Goal: Task Accomplishment & Management: Manage account settings

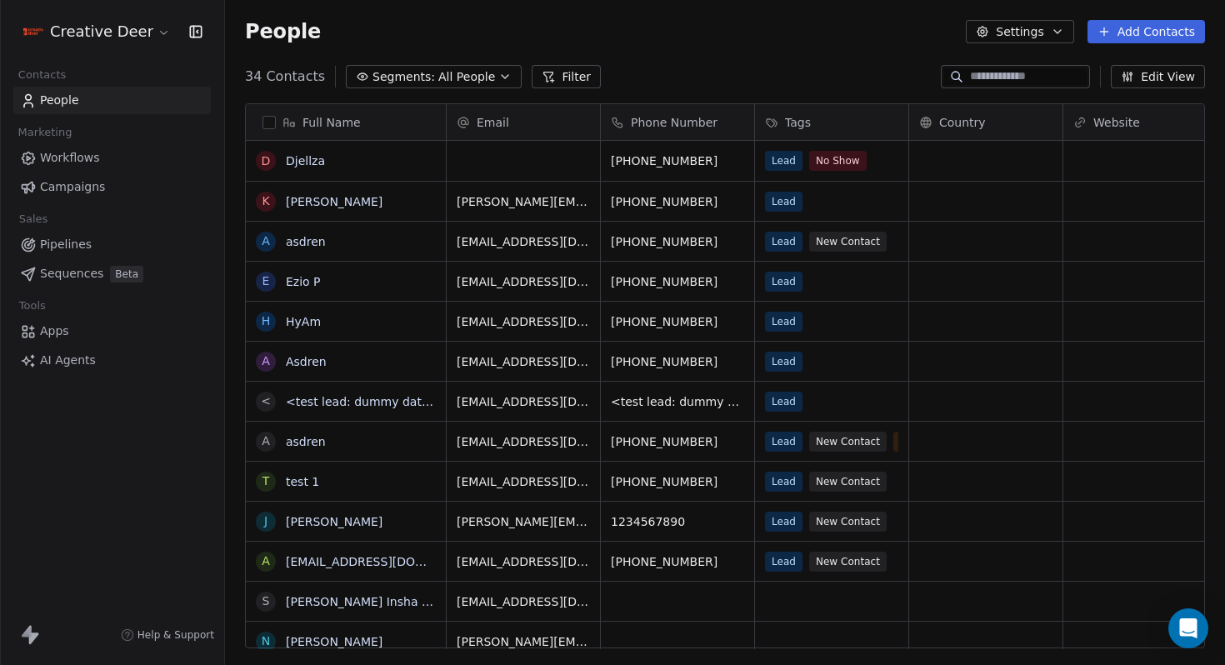
scroll to position [585, 1000]
click at [268, 159] on button "grid" at bounding box center [265, 160] width 13 height 13
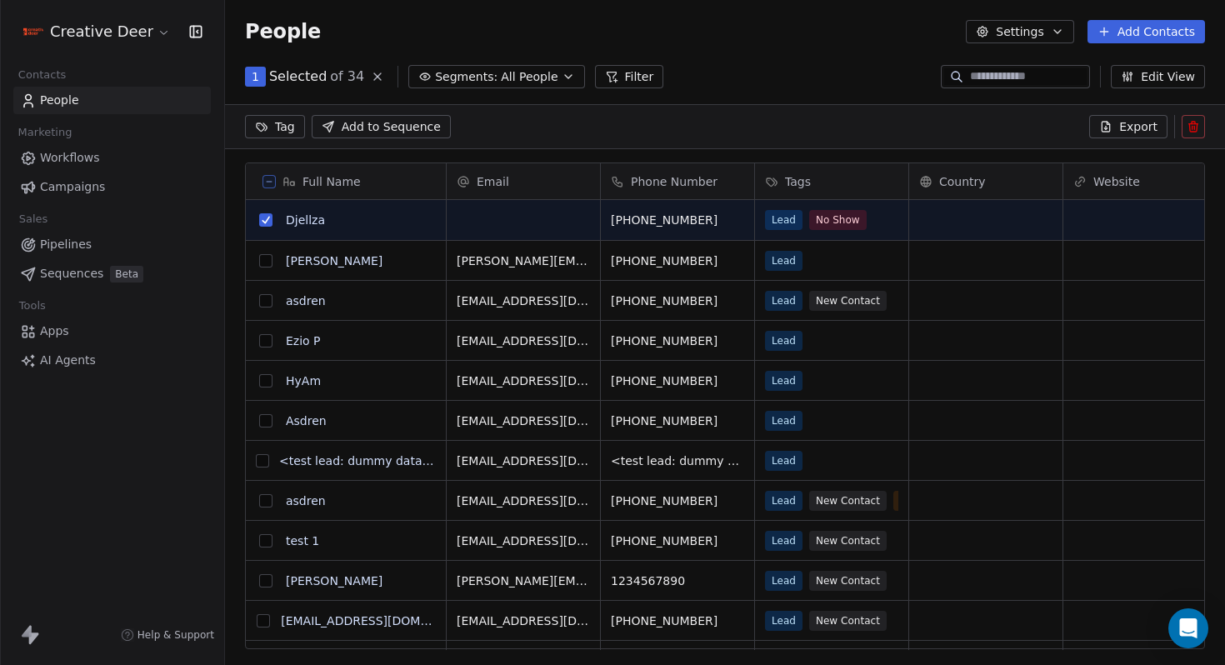
scroll to position [527, 1000]
click at [1205, 131] on div "Tag Add to Sequence Export" at bounding box center [725, 126] width 1000 height 45
click at [1197, 131] on icon at bounding box center [1193, 126] width 13 height 13
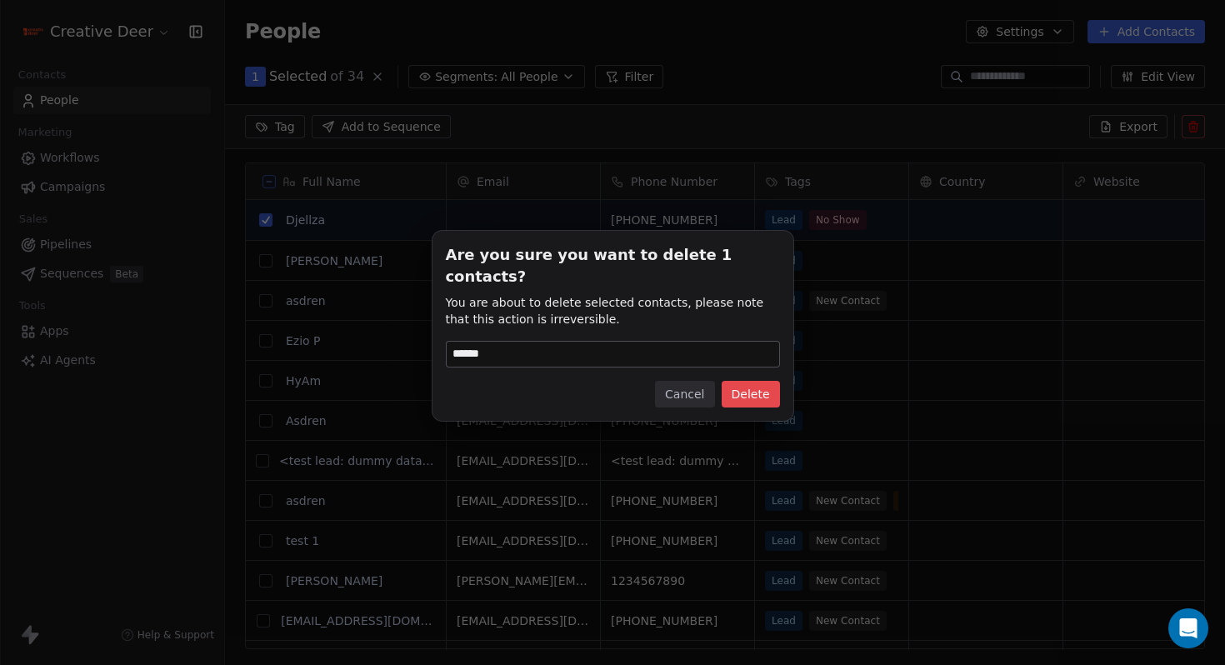
type input "******"
click at [746, 382] on button "Delete" at bounding box center [751, 394] width 58 height 27
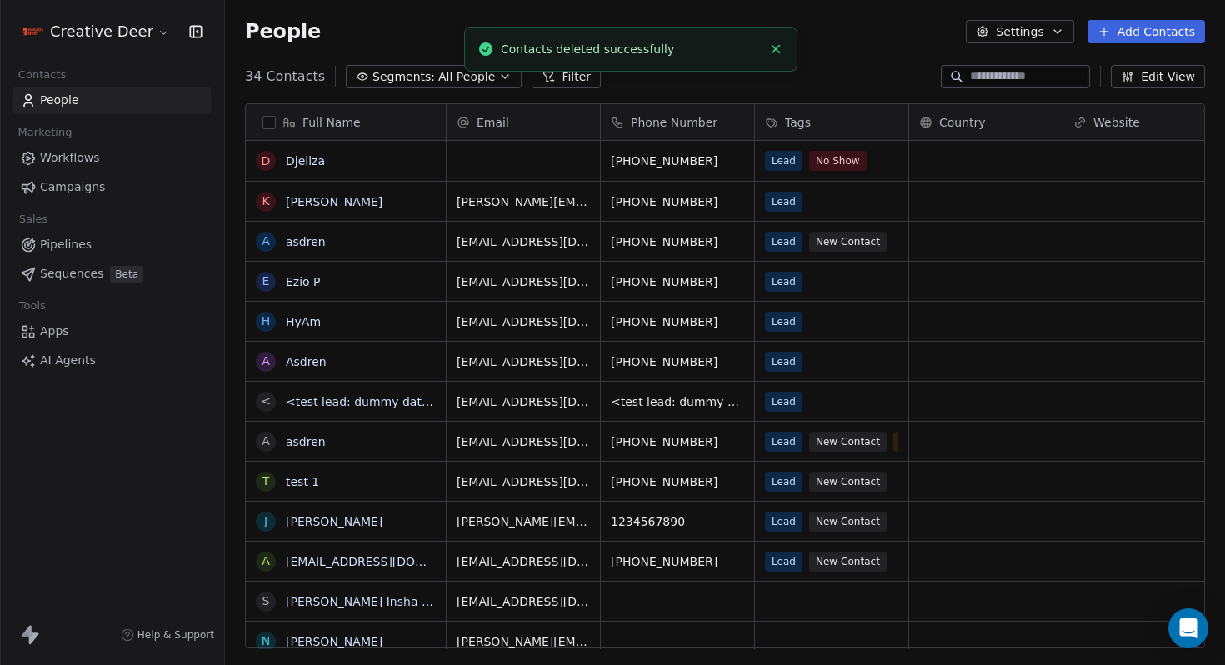
scroll to position [585, 1000]
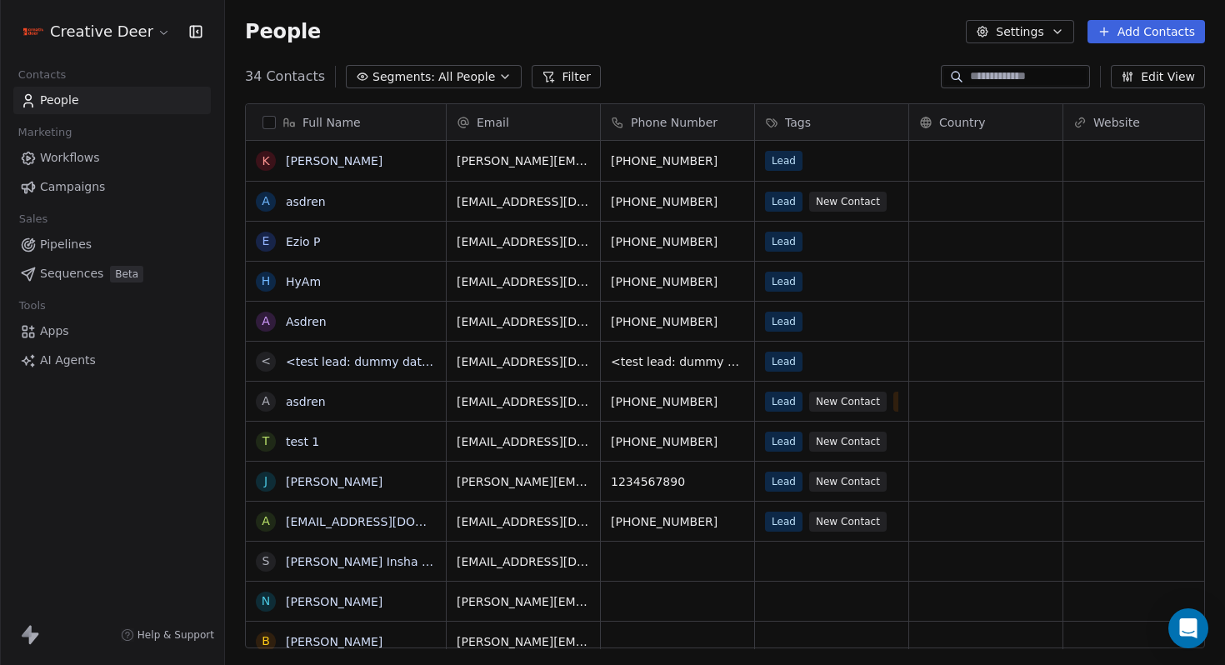
click at [47, 329] on span "Apps" at bounding box center [54, 330] width 29 height 17
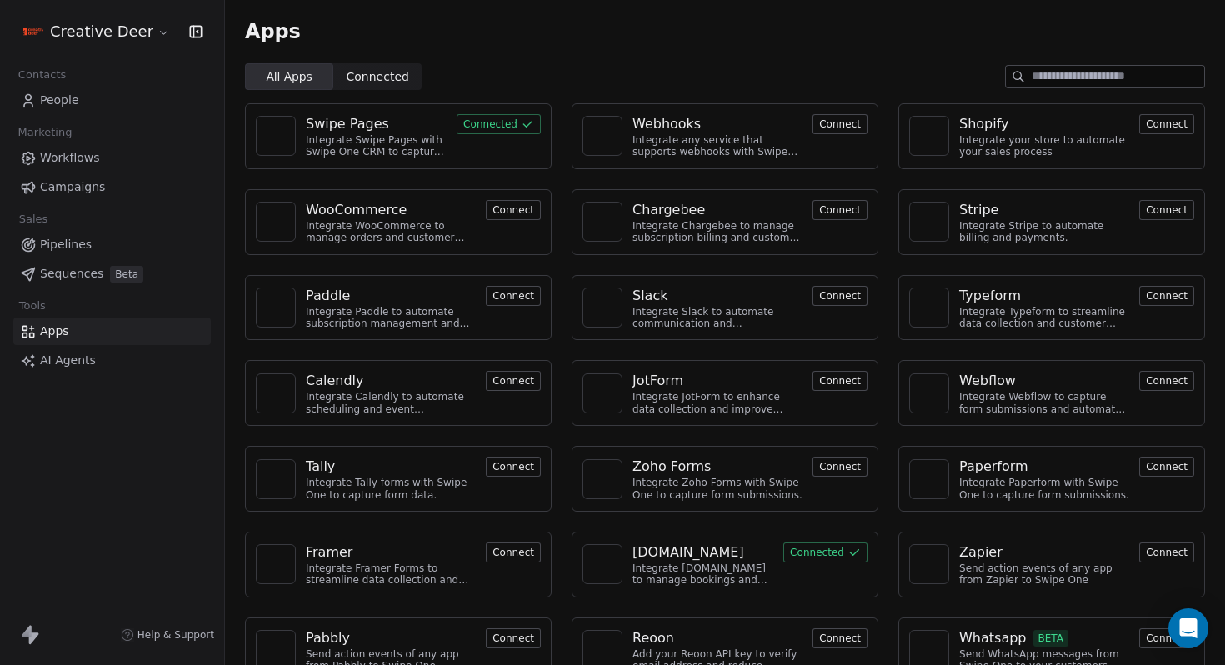
scroll to position [31, 0]
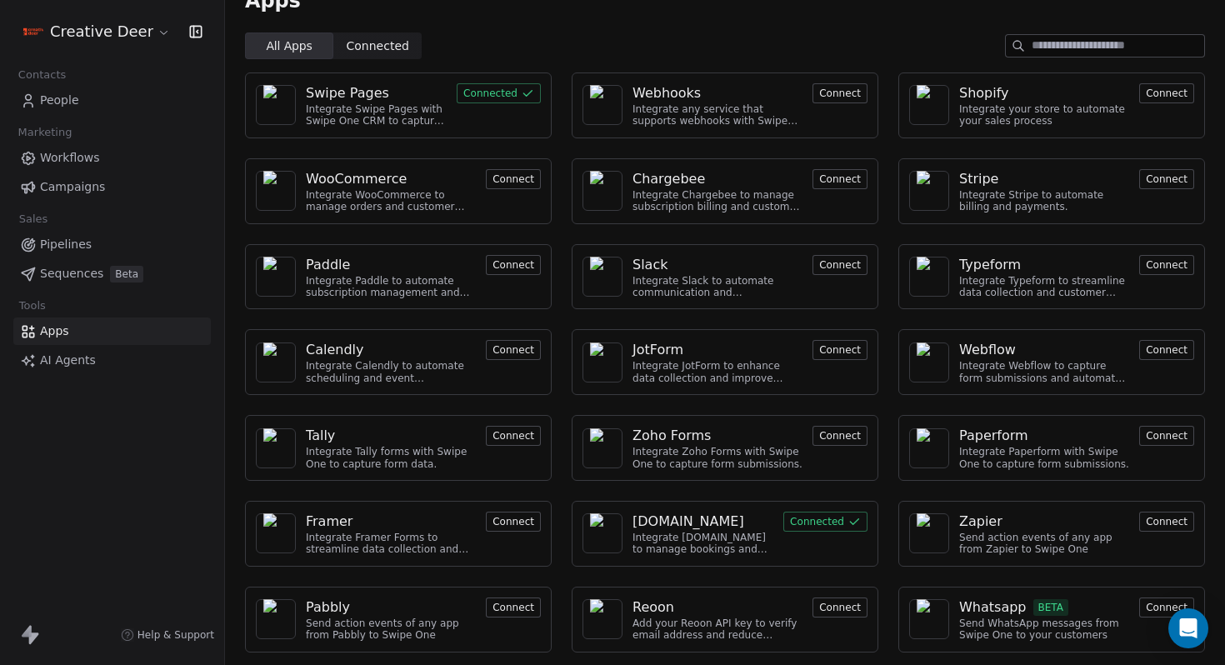
click at [1149, 608] on button "Connect" at bounding box center [1166, 607] width 55 height 20
